Goal: Information Seeking & Learning: Learn about a topic

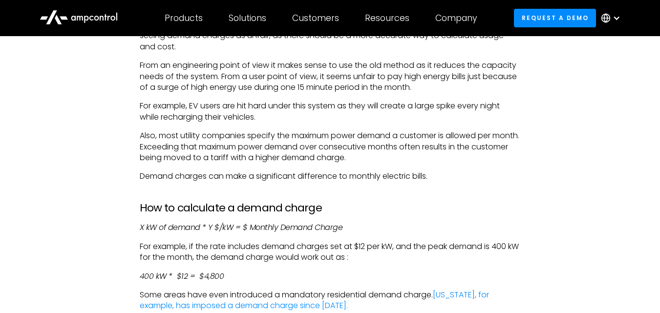
scroll to position [1558, 0]
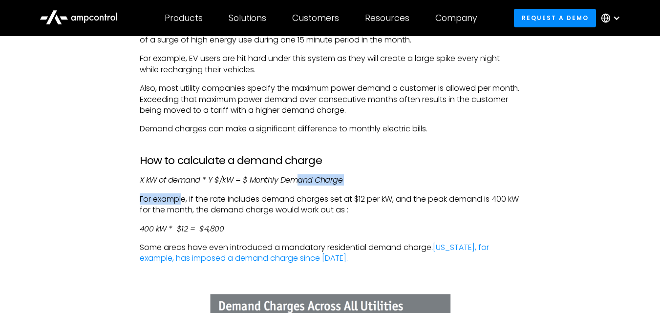
drag, startPoint x: 182, startPoint y: 198, endPoint x: 294, endPoint y: 196, distance: 111.9
click at [294, 196] on div "Demand charges are simply a way of charging those whose electricity use exceeds…" at bounding box center [330, 31] width 380 height 1942
click at [278, 186] on em "X kW of demand * Y $/kW = $ Monthly Demand Charge" at bounding box center [241, 179] width 203 height 11
drag, startPoint x: 262, startPoint y: 192, endPoint x: 350, endPoint y: 192, distance: 87.9
click at [350, 186] on p "X kW of demand * Y $/kW = $ Monthly Demand Charge" at bounding box center [330, 180] width 380 height 11
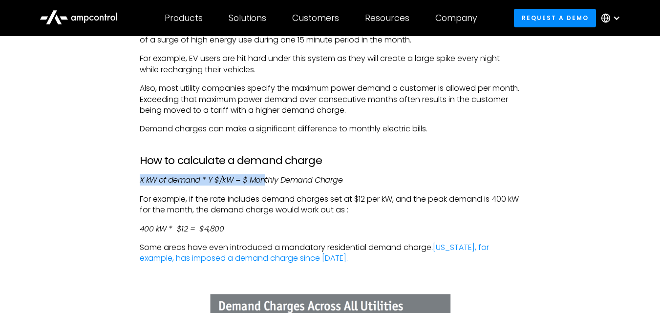
drag, startPoint x: 153, startPoint y: 191, endPoint x: 266, endPoint y: 192, distance: 113.3
click at [266, 192] on div "Demand charges are simply a way of charging those whose electricity use exceeds…" at bounding box center [330, 31] width 400 height 1942
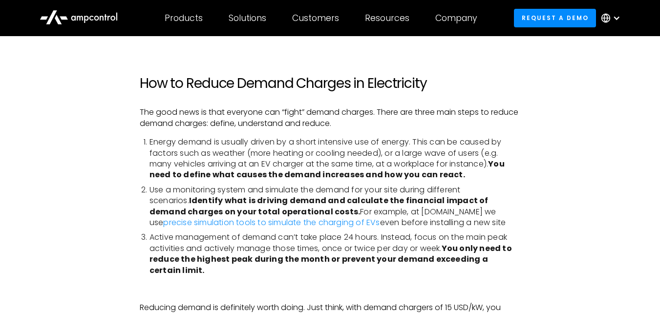
scroll to position [2145, 0]
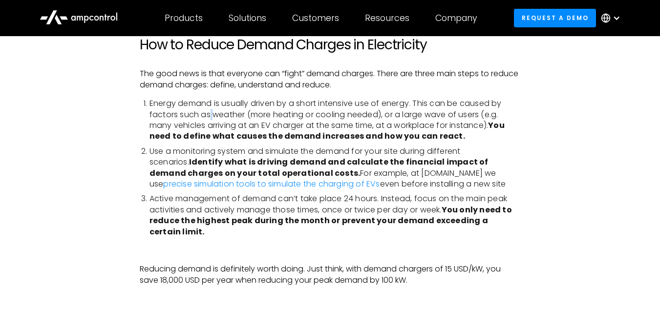
drag, startPoint x: 209, startPoint y: 127, endPoint x: 222, endPoint y: 126, distance: 13.2
click at [221, 126] on li "Energy demand is usually driven by a short intensive use of energy. This can be…" at bounding box center [334, 120] width 371 height 44
drag, startPoint x: 261, startPoint y: 126, endPoint x: 379, endPoint y: 124, distance: 117.7
click at [379, 124] on li "Energy demand is usually driven by a short intensive use of energy. This can be…" at bounding box center [334, 120] width 371 height 44
drag, startPoint x: 406, startPoint y: 124, endPoint x: 483, endPoint y: 126, distance: 76.2
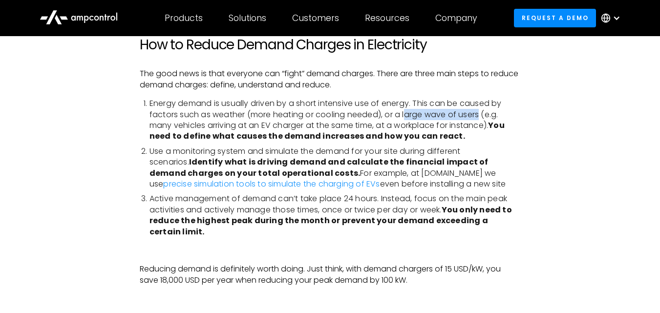
click at [483, 126] on li "Energy demand is usually driven by a short intensive use of energy. This can be…" at bounding box center [334, 120] width 371 height 44
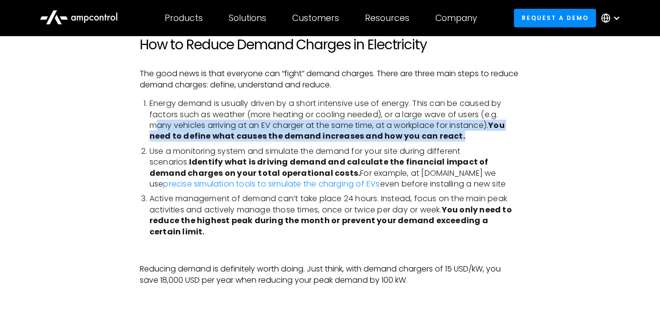
drag, startPoint x: 154, startPoint y: 136, endPoint x: 476, endPoint y: 145, distance: 322.4
click at [476, 142] on li "Energy demand is usually driven by a short intensive use of energy. This can be…" at bounding box center [334, 120] width 371 height 44
